Goal: Find specific page/section: Find specific page/section

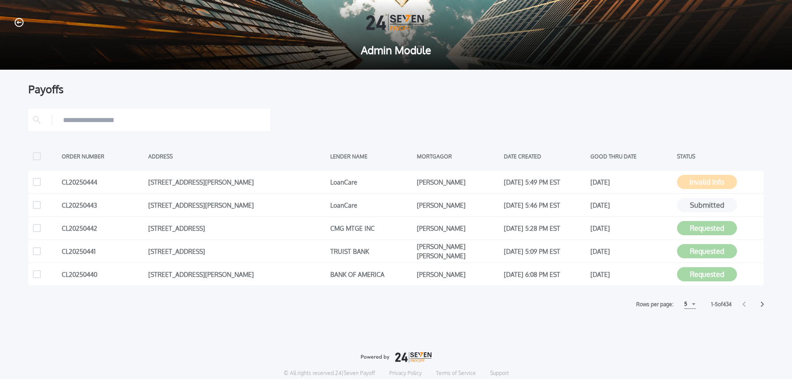
scroll to position [0, 0]
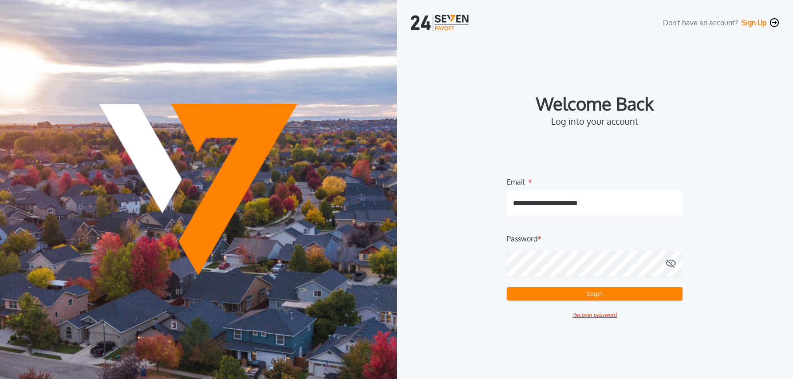
drag, startPoint x: 596, startPoint y: 296, endPoint x: 604, endPoint y: 299, distance: 8.6
click at [596, 296] on button "Login" at bounding box center [595, 293] width 176 height 13
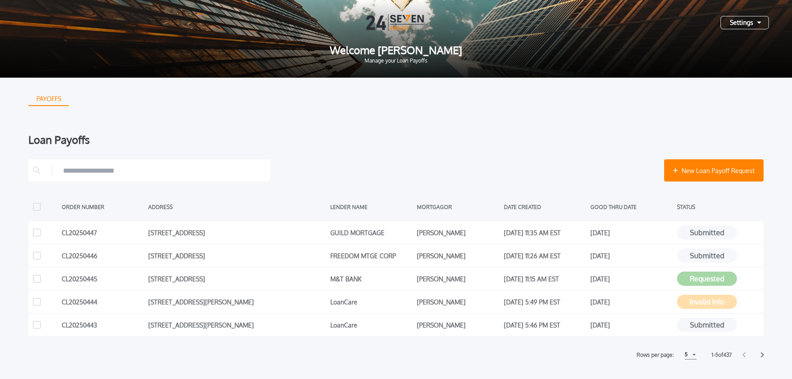
click at [585, 176] on div "New Loan Payoff Request" at bounding box center [395, 170] width 735 height 22
drag, startPoint x: 759, startPoint y: 25, endPoint x: 728, endPoint y: 24, distance: 30.6
click at [759, 25] on div "Settings" at bounding box center [745, 22] width 48 height 13
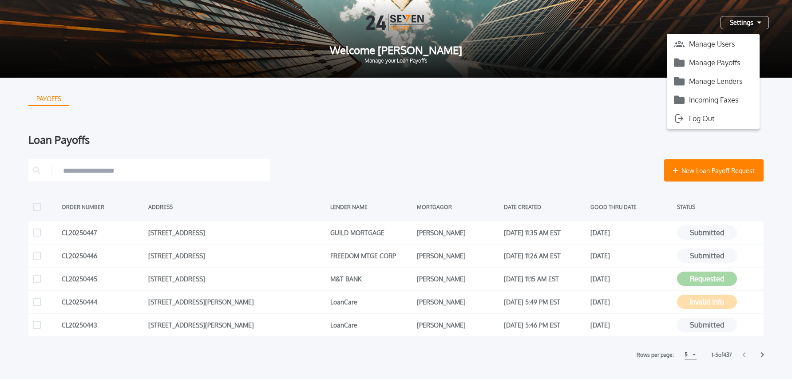
click at [721, 64] on button "Manage Payoffs" at bounding box center [713, 62] width 93 height 13
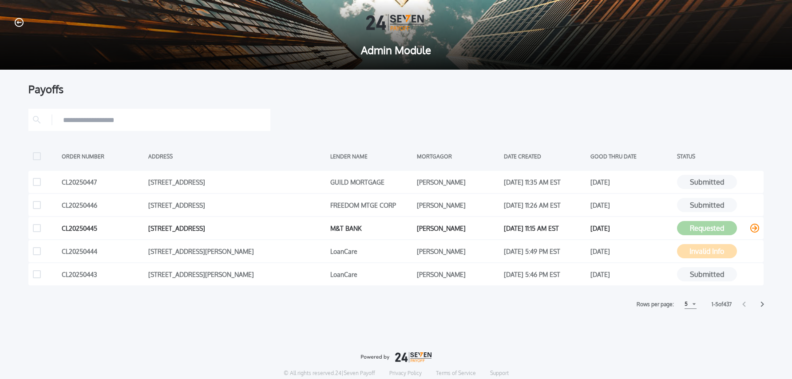
click at [752, 228] on icon at bounding box center [754, 228] width 9 height 9
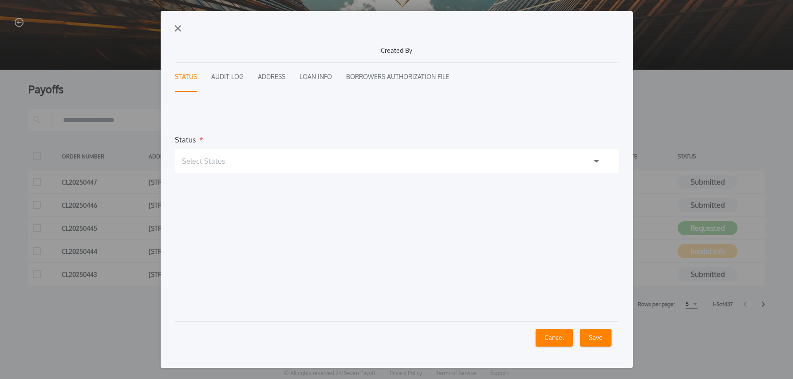
click at [230, 77] on button "Audit Log" at bounding box center [227, 77] width 32 height 29
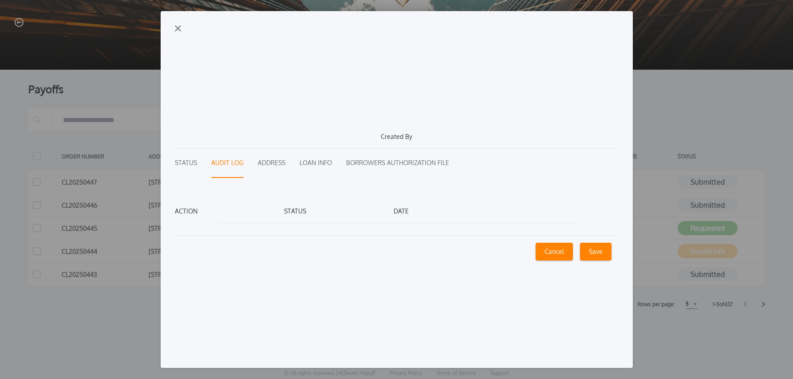
click at [180, 29] on img "button" at bounding box center [178, 28] width 6 height 6
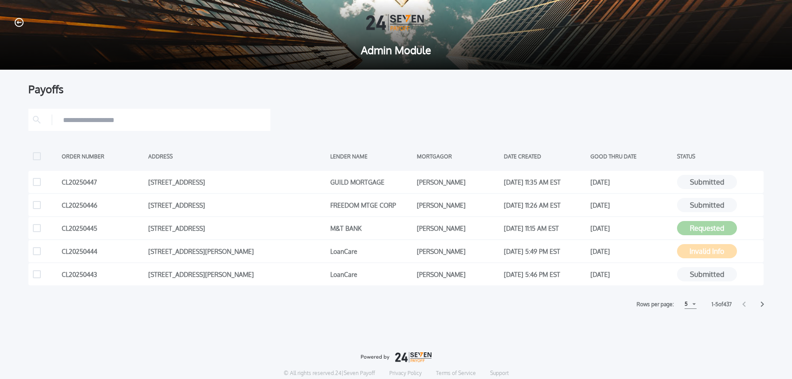
click at [485, 101] on div "Payoffs ORDER NUMBER ADDRESS LENDER NAME MORTGAGOR DATE CREATED GOOD THRU DATE …" at bounding box center [395, 196] width 735 height 225
